Goal: Information Seeking & Learning: Check status

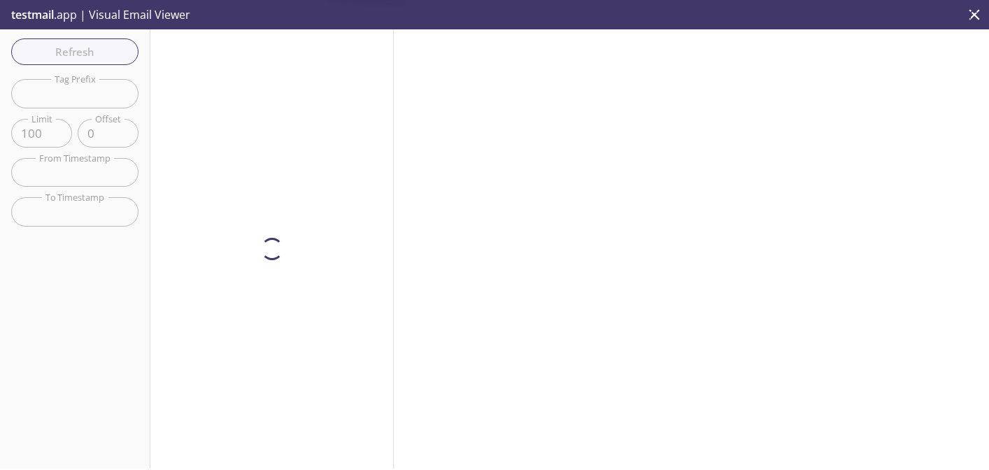
click at [252, 119] on div at bounding box center [271, 248] width 243 height 439
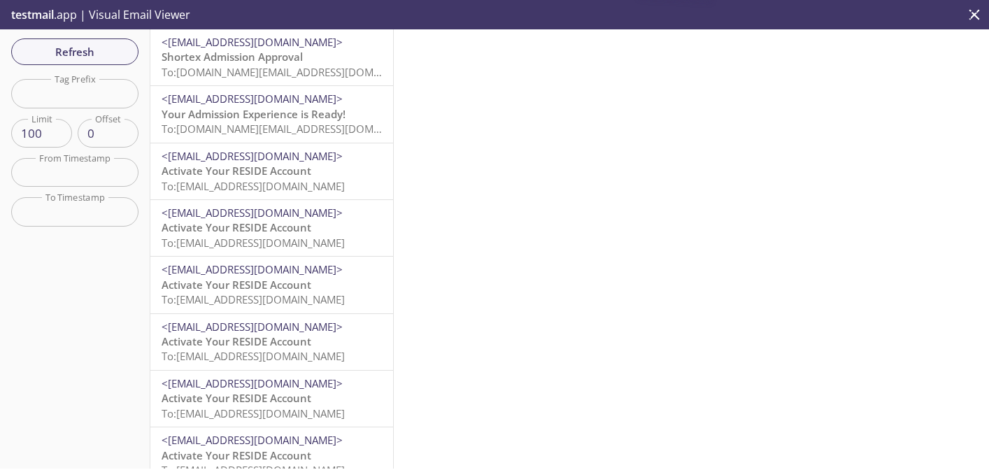
click at [256, 55] on span "Shortex Admission Approval" at bounding box center [232, 57] width 141 height 14
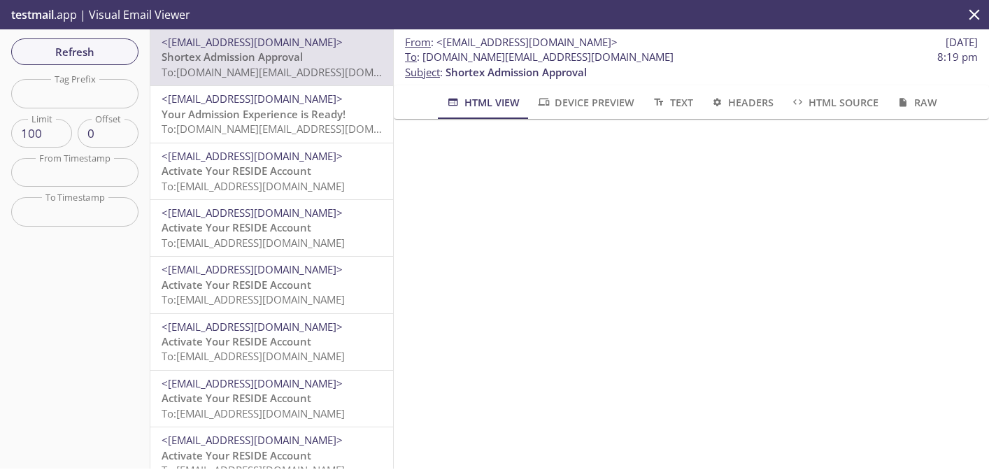
scroll to position [28, 0]
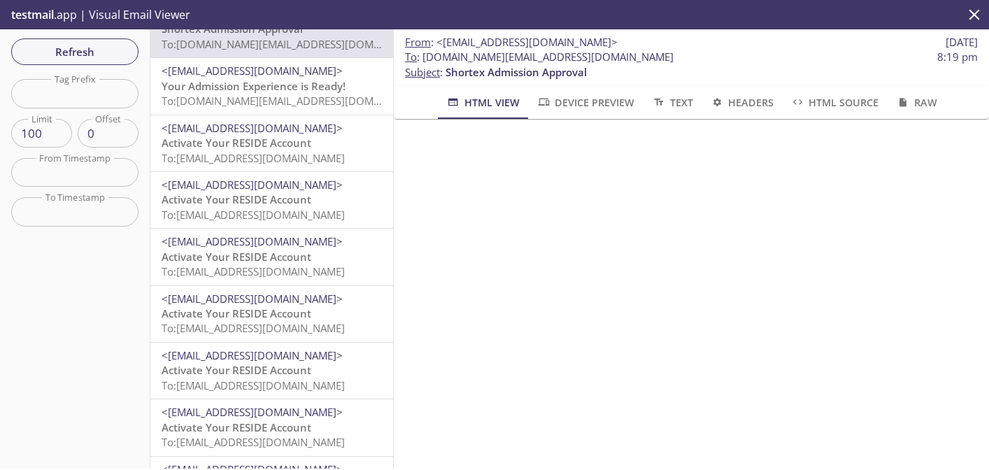
click at [245, 77] on span "<[EMAIL_ADDRESS][DOMAIN_NAME]>" at bounding box center [252, 71] width 181 height 14
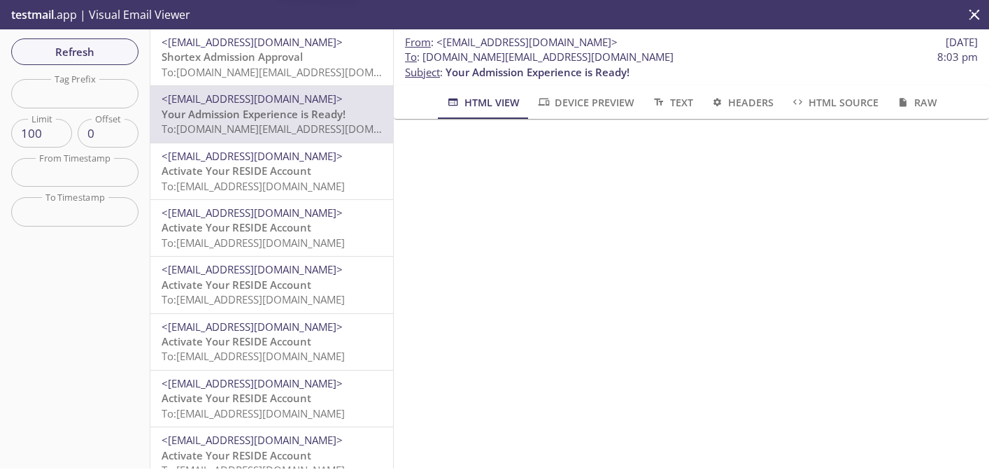
scroll to position [28, 0]
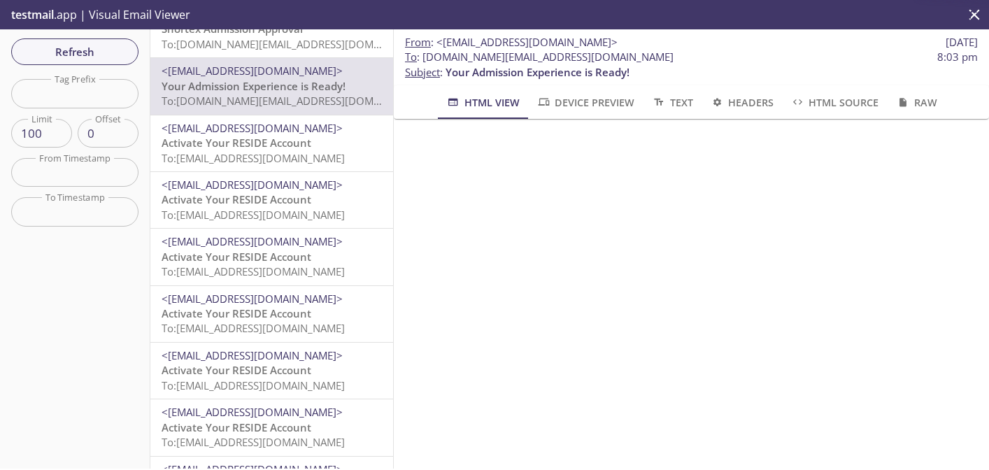
click at [252, 59] on div "<[EMAIL_ADDRESS][DOMAIN_NAME]> Your Admission Experience is Ready! To: [DOMAIN_…" at bounding box center [271, 86] width 243 height 56
click at [264, 41] on span "To: [DOMAIN_NAME][EMAIL_ADDRESS][DOMAIN_NAME]" at bounding box center [295, 44] width 266 height 14
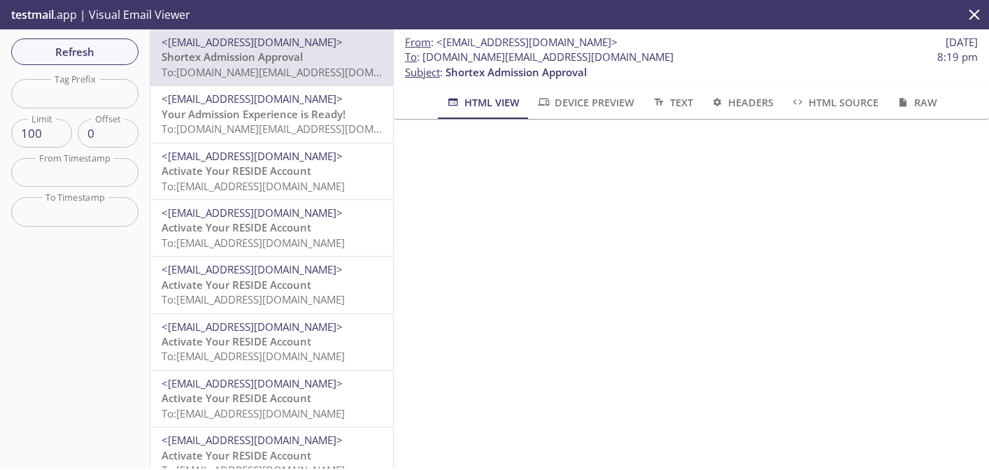
click at [241, 113] on span "Your Admission Experience is Ready!" at bounding box center [254, 114] width 184 height 14
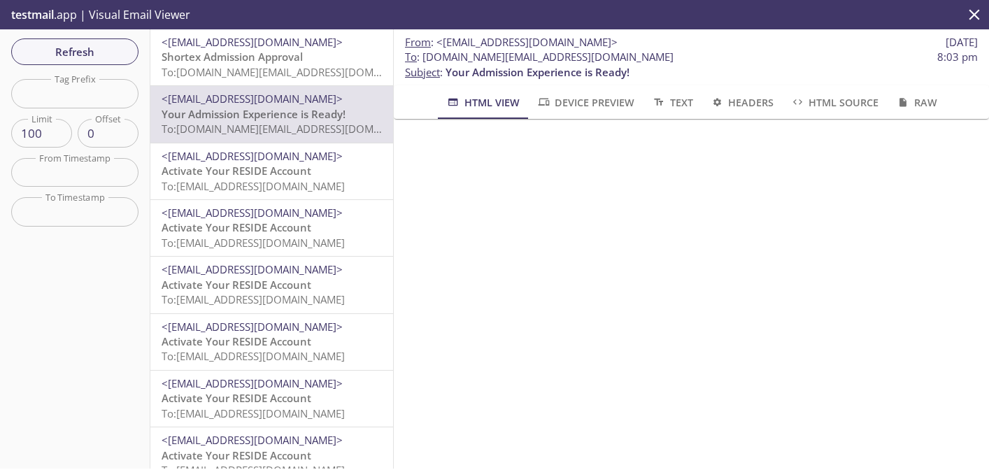
click at [270, 56] on span "Shortex Admission Approval" at bounding box center [232, 57] width 141 height 14
